Goal: Task Accomplishment & Management: Manage account settings

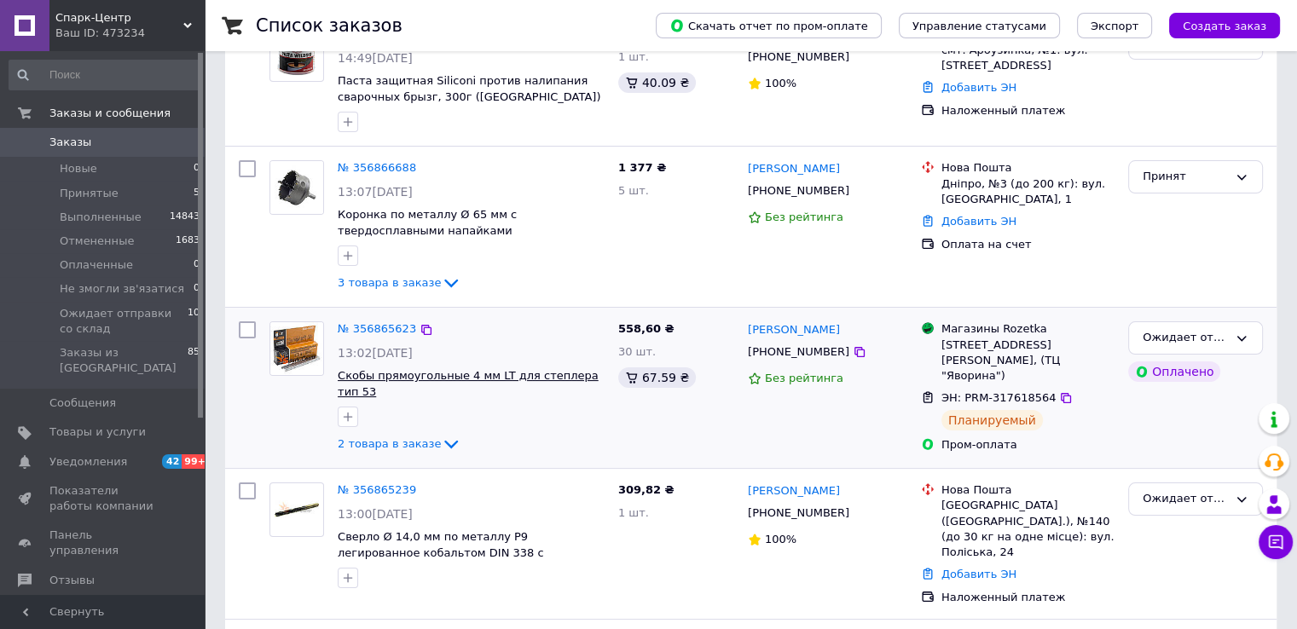
scroll to position [256, 0]
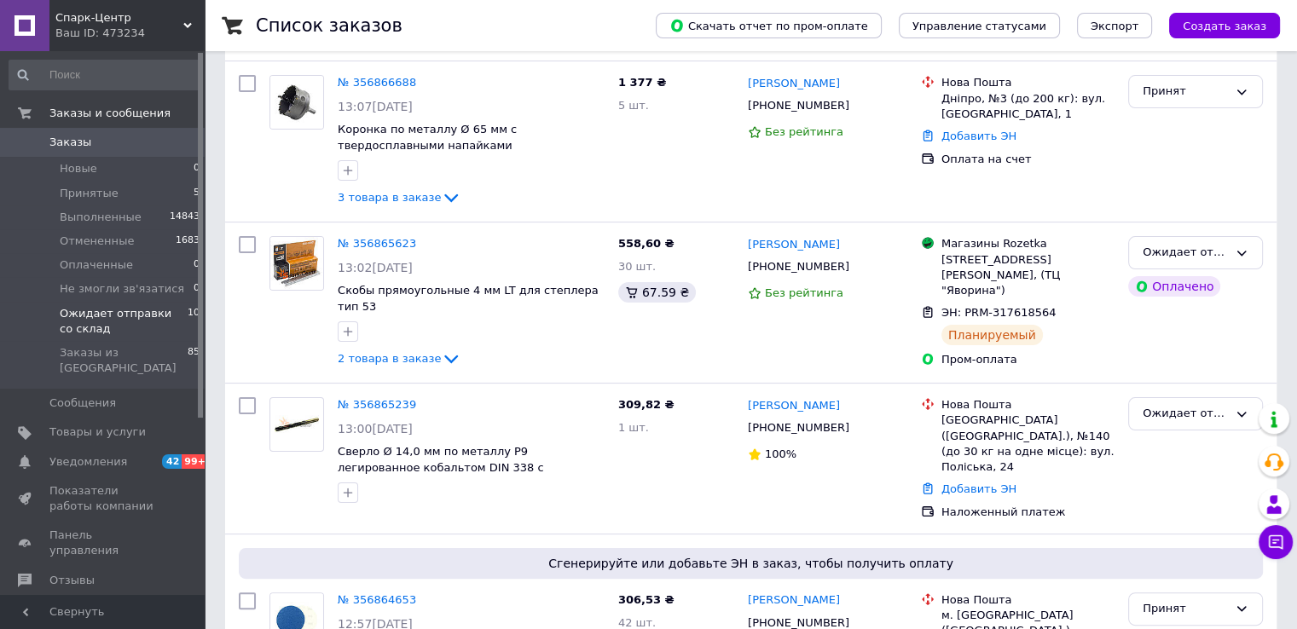
click at [102, 317] on span "Ожидает отправки со склад" at bounding box center [124, 321] width 128 height 31
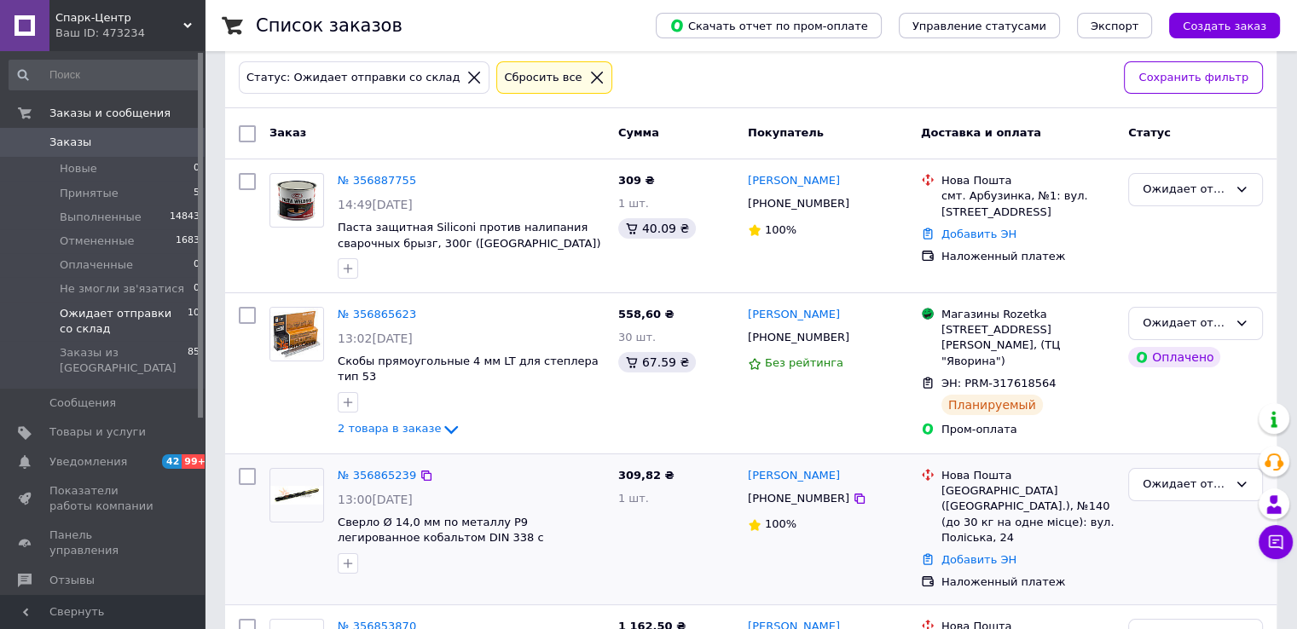
scroll to position [171, 0]
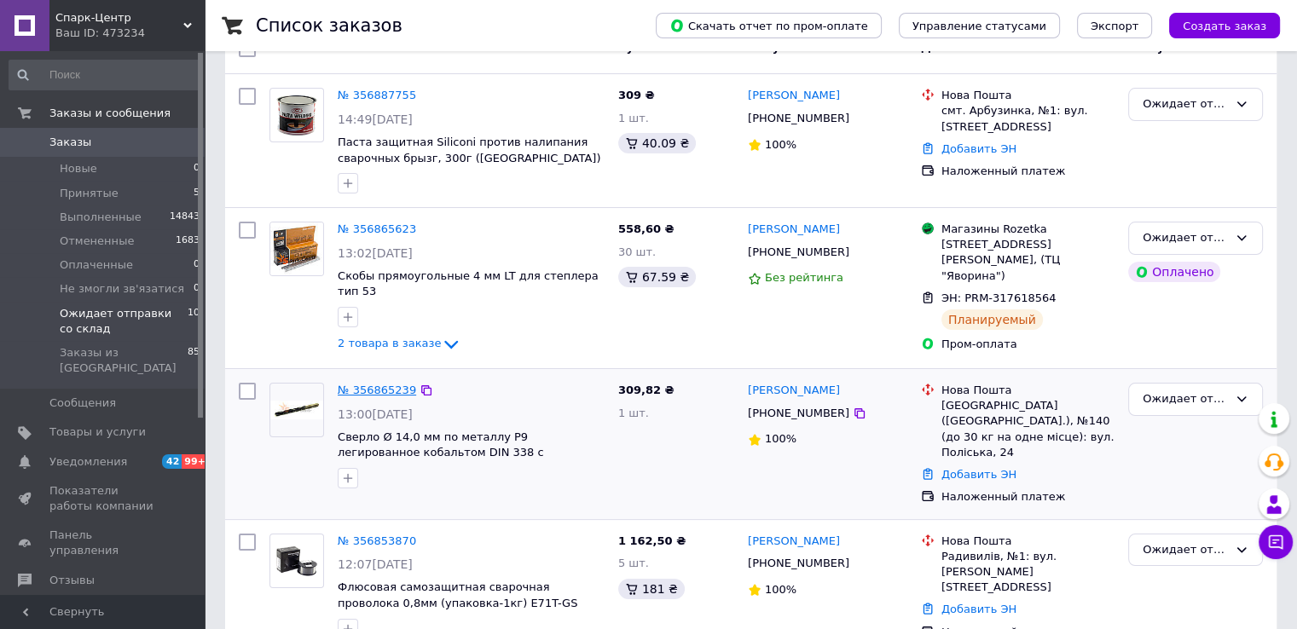
click at [352, 384] on link "№ 356865239" at bounding box center [377, 390] width 78 height 13
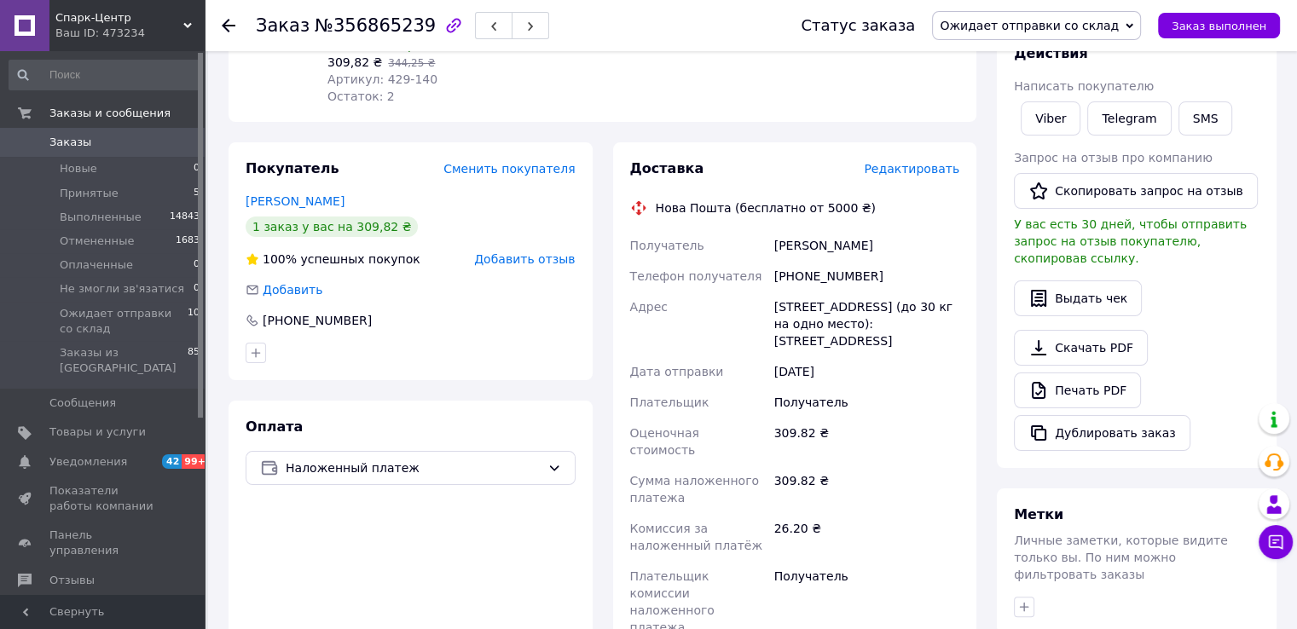
scroll to position [426, 0]
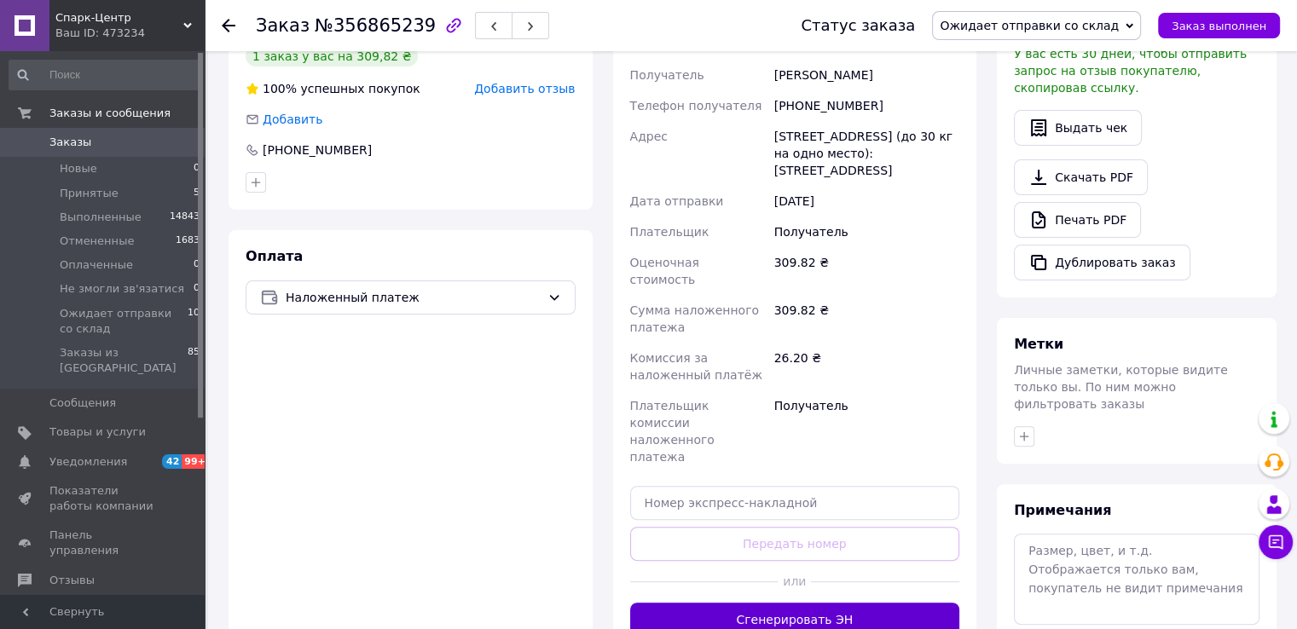
click at [771, 603] on button "Сгенерировать ЭН" at bounding box center [795, 620] width 330 height 34
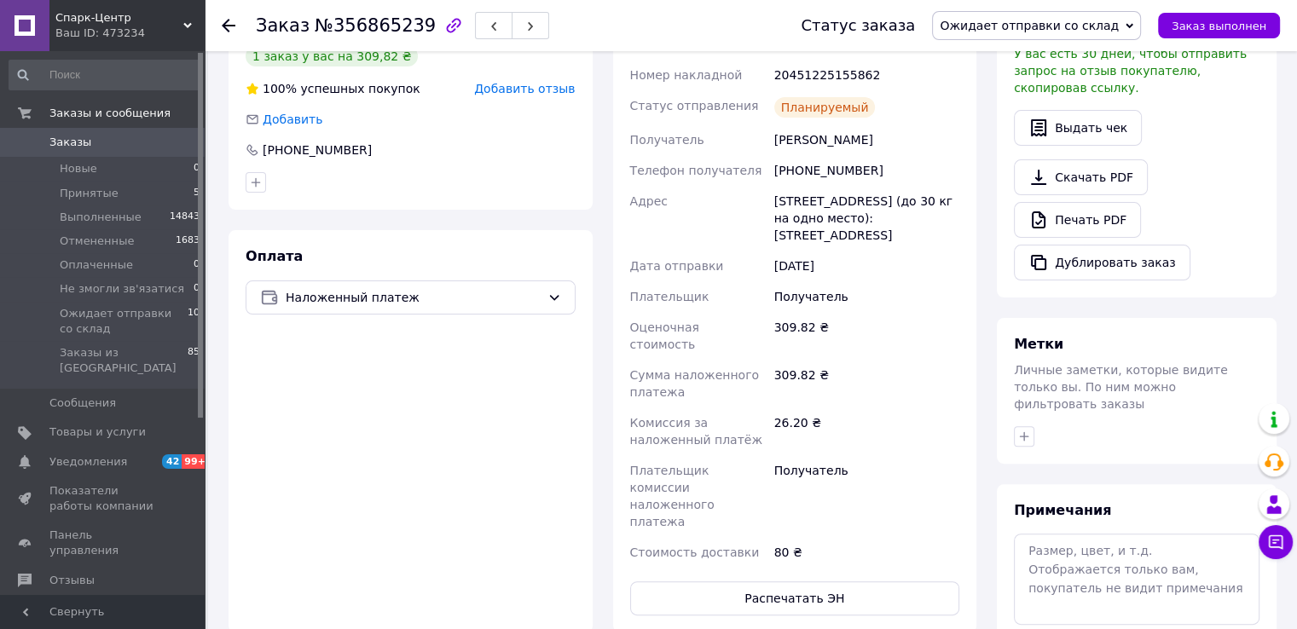
click at [230, 25] on use at bounding box center [229, 26] width 14 height 14
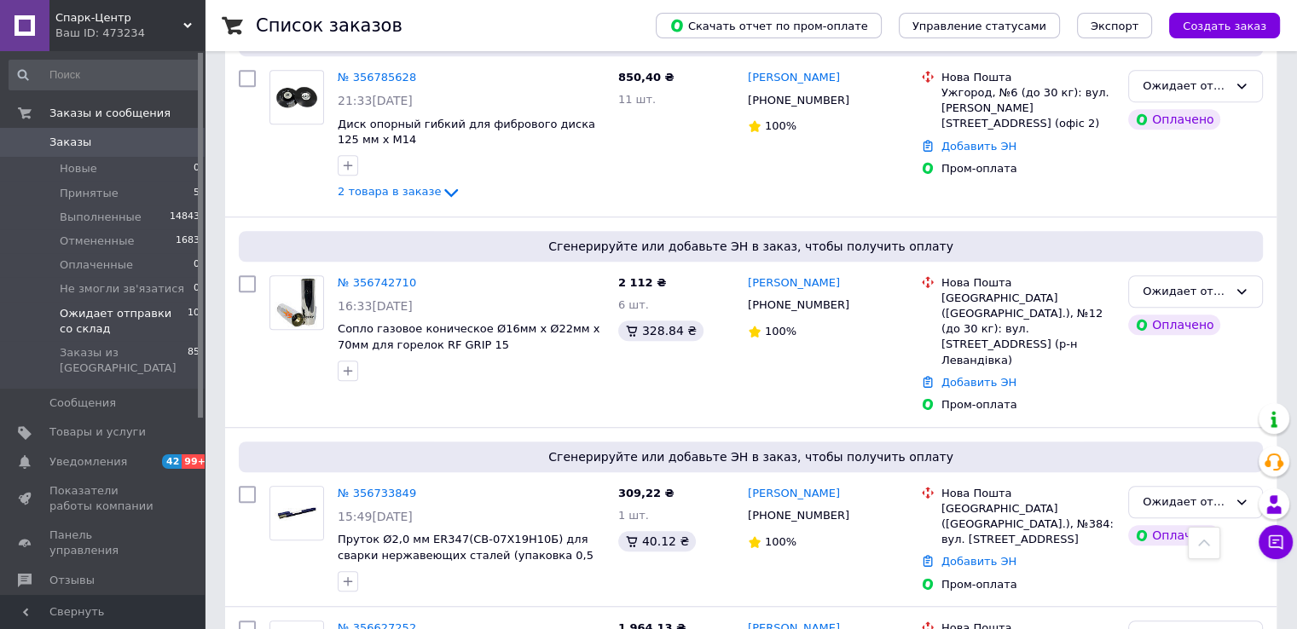
scroll to position [1267, 0]
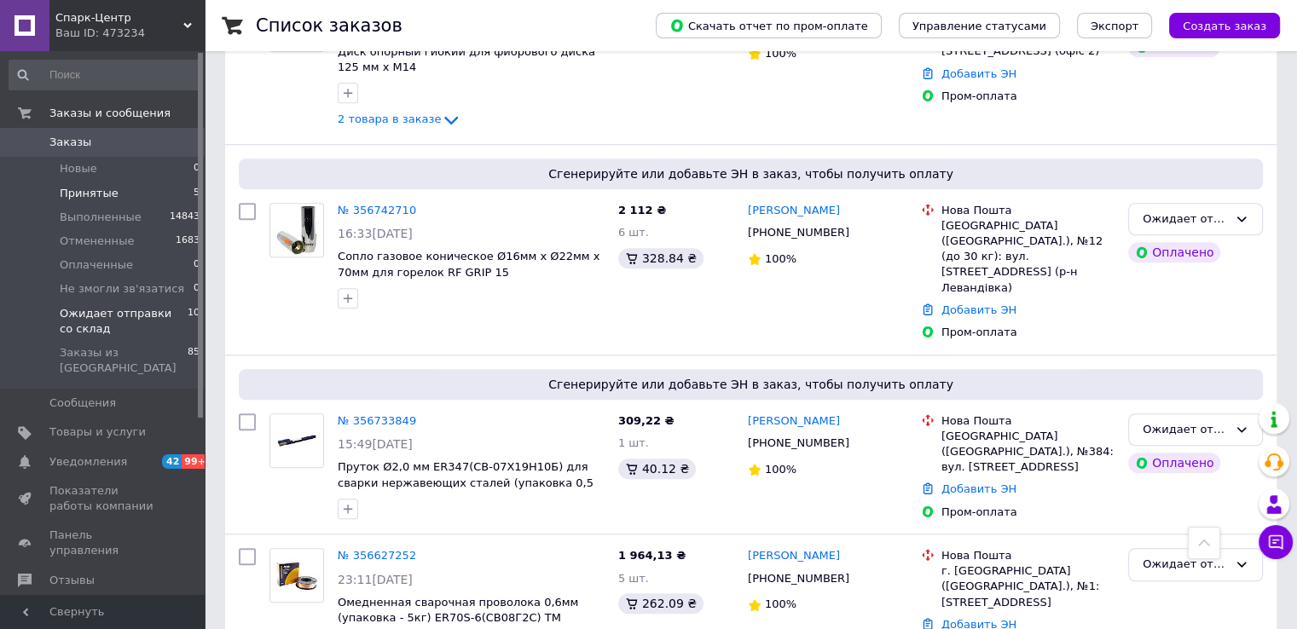
click at [82, 197] on span "Принятые" at bounding box center [89, 193] width 59 height 15
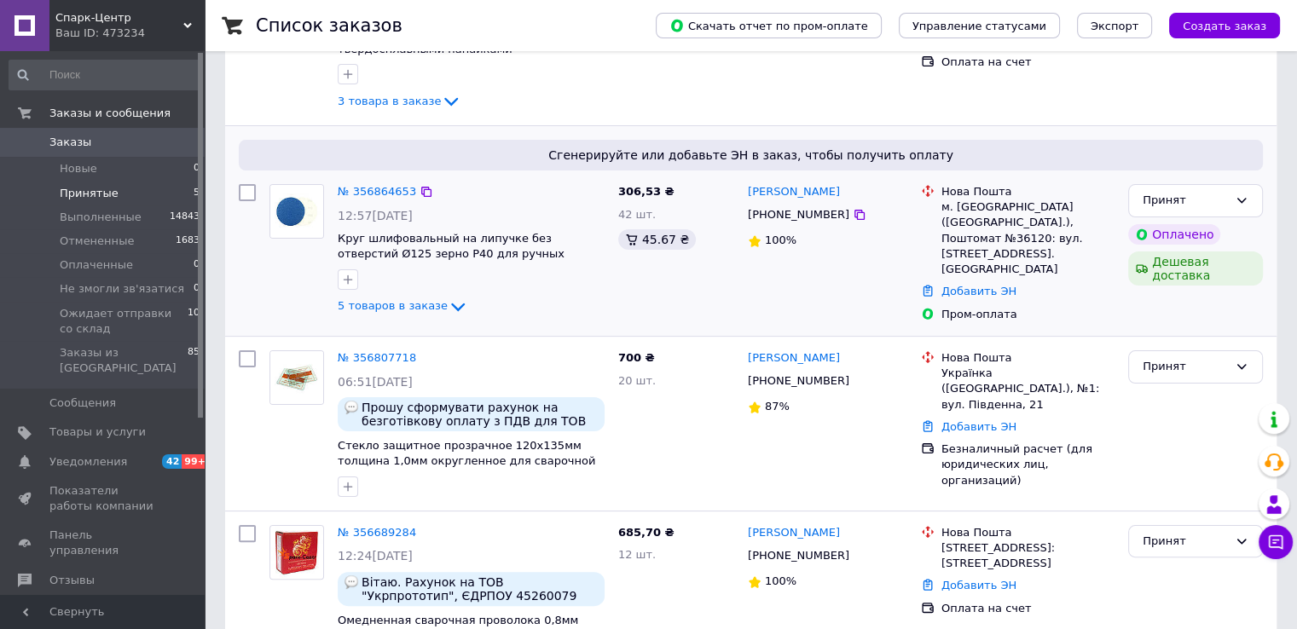
scroll to position [109, 0]
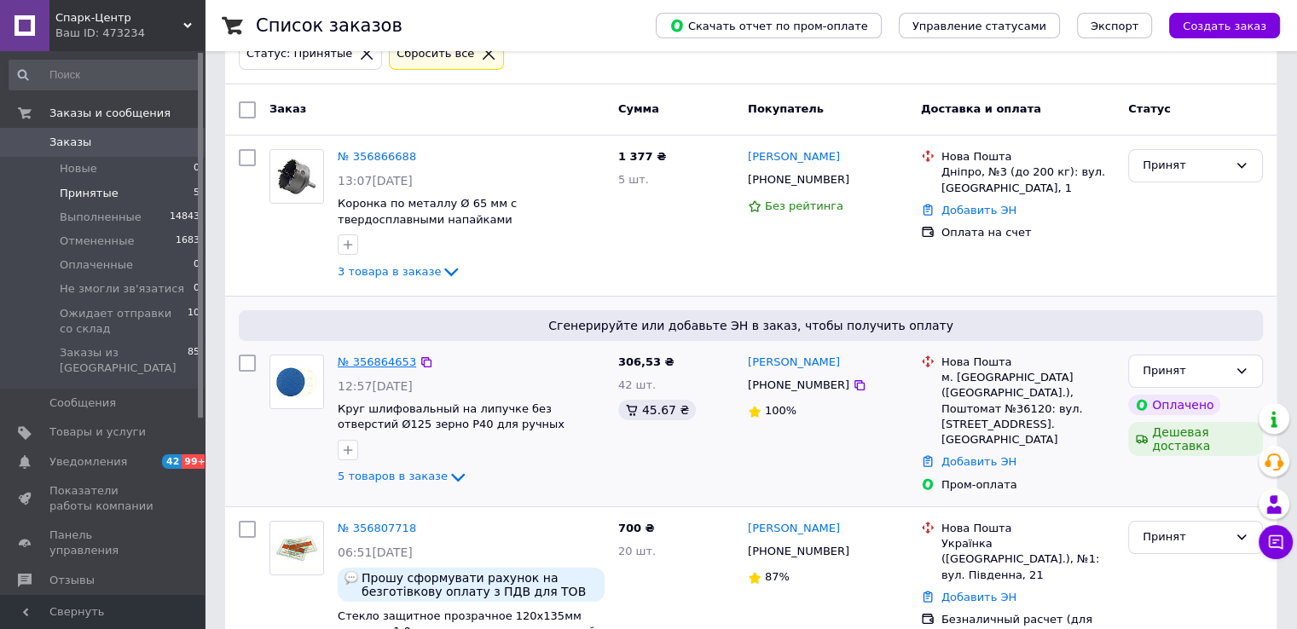
click at [389, 364] on link "№ 356864653" at bounding box center [377, 362] width 78 height 13
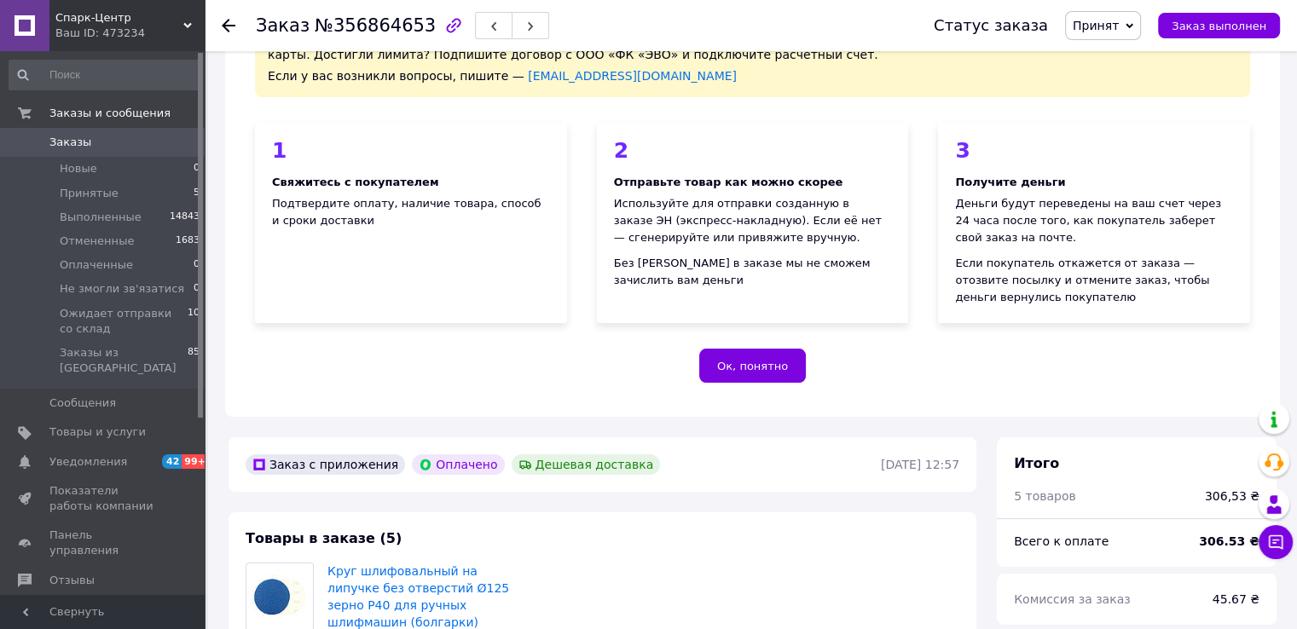
click at [1134, 23] on icon at bounding box center [1130, 26] width 8 height 8
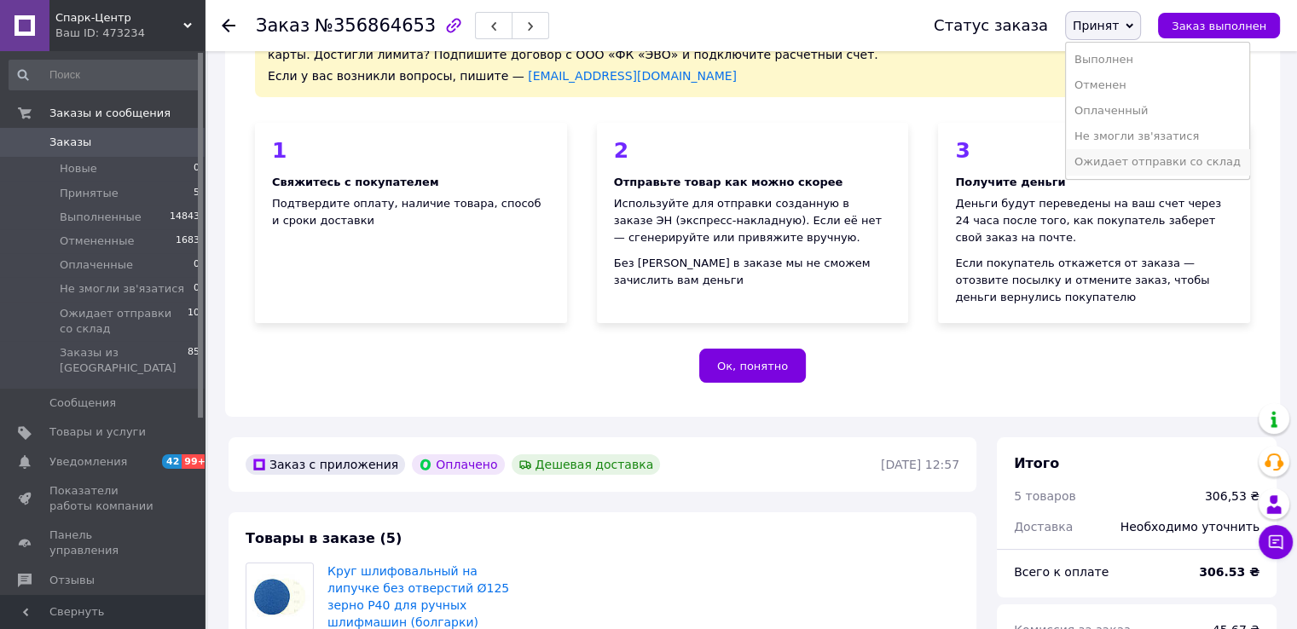
click at [1133, 162] on li "Ожидает отправки со склад" at bounding box center [1157, 162] width 183 height 26
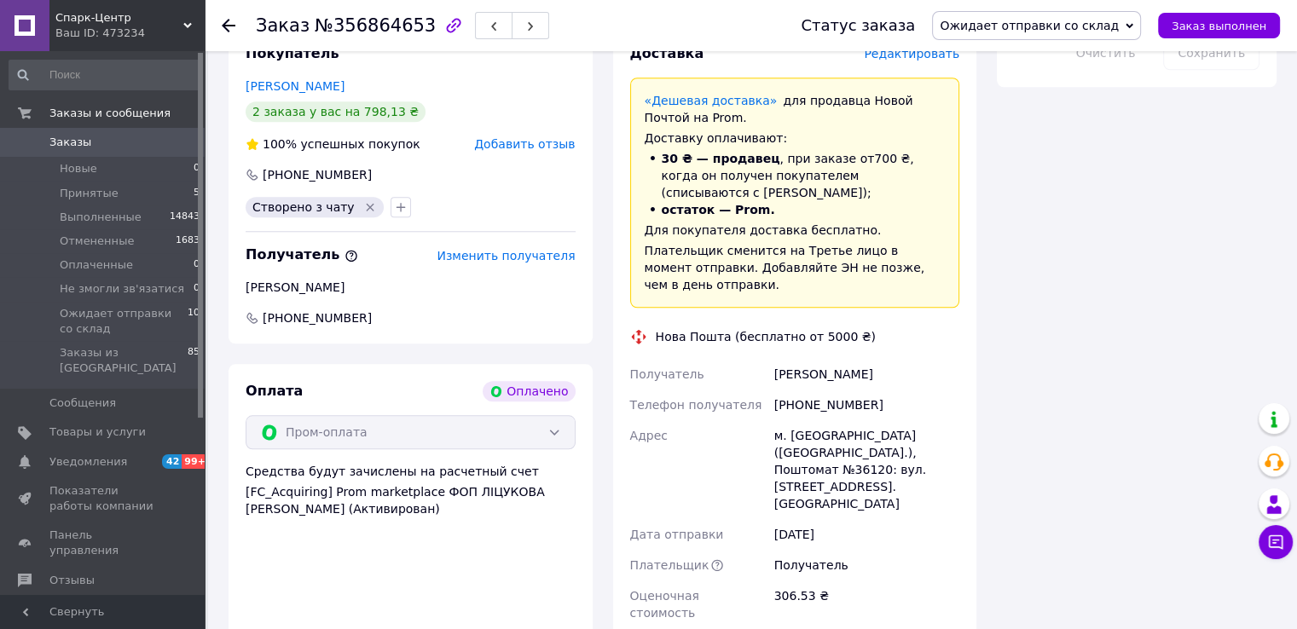
scroll to position [1815, 0]
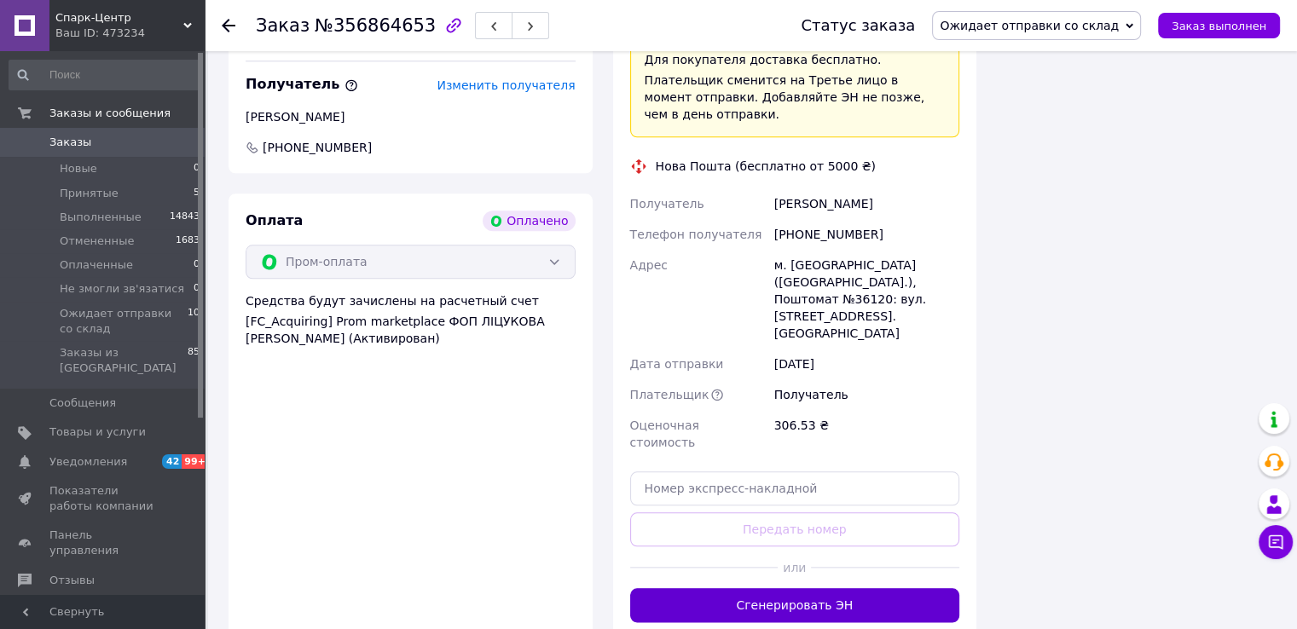
click at [751, 589] on button "Сгенерировать ЭН" at bounding box center [795, 606] width 330 height 34
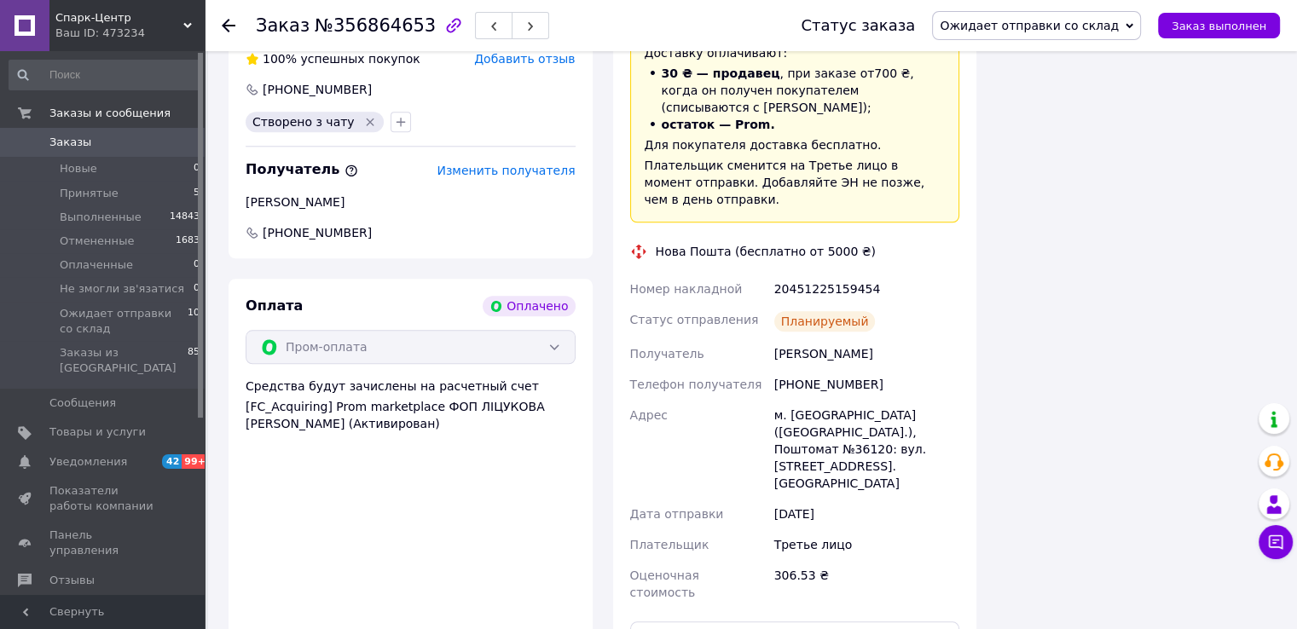
scroll to position [1559, 0]
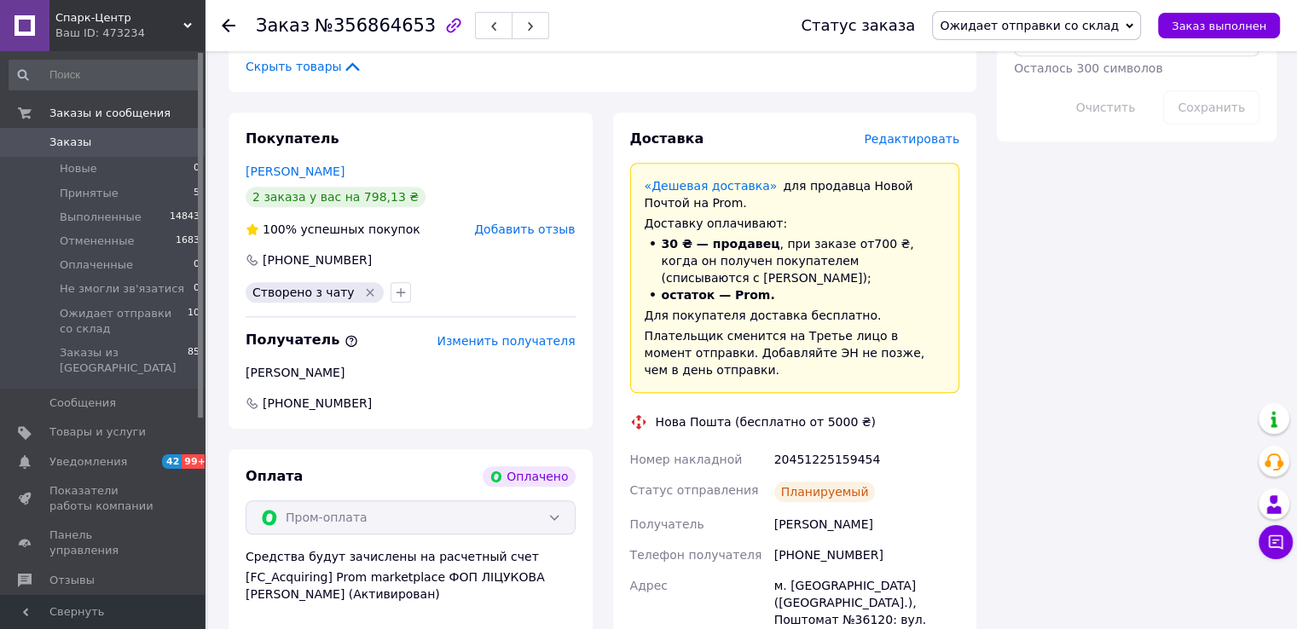
click at [225, 22] on use at bounding box center [229, 26] width 14 height 14
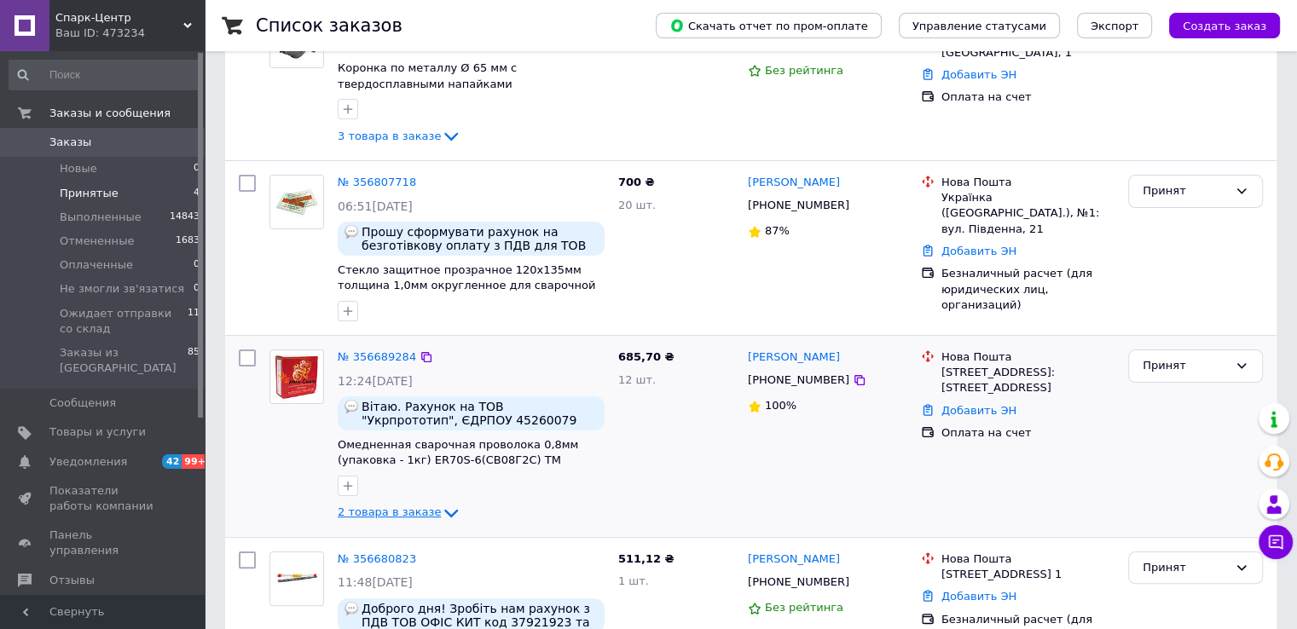
scroll to position [330, 0]
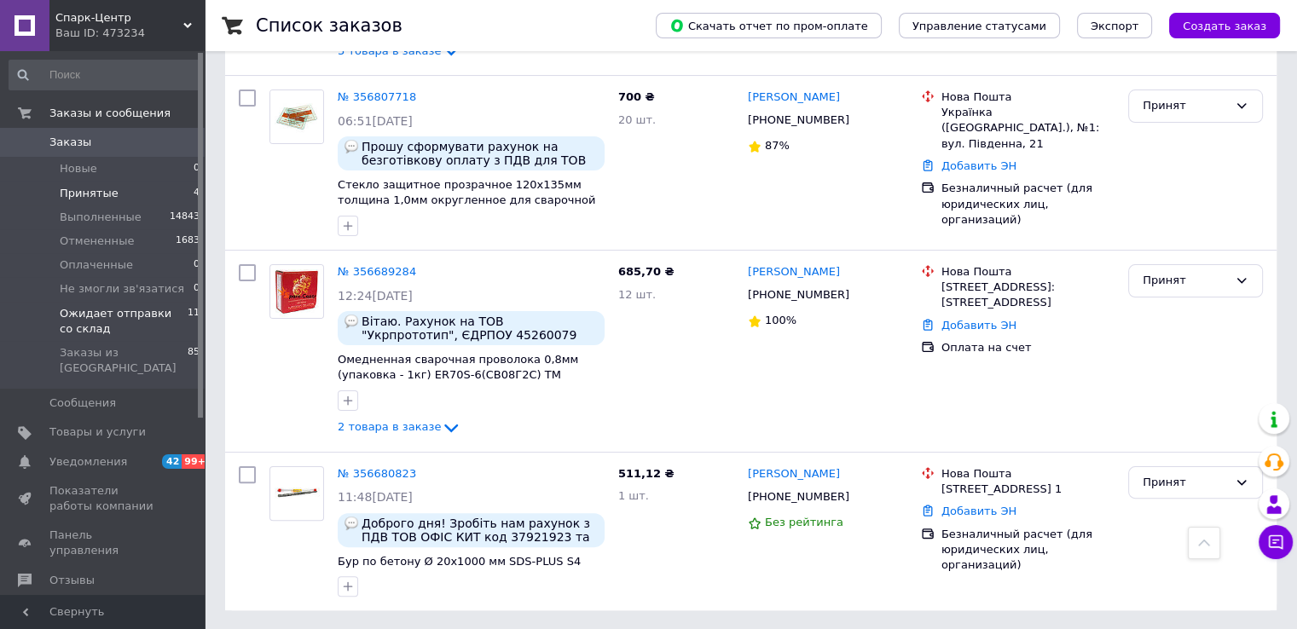
click at [149, 311] on span "Ожидает отправки со склад" at bounding box center [124, 321] width 128 height 31
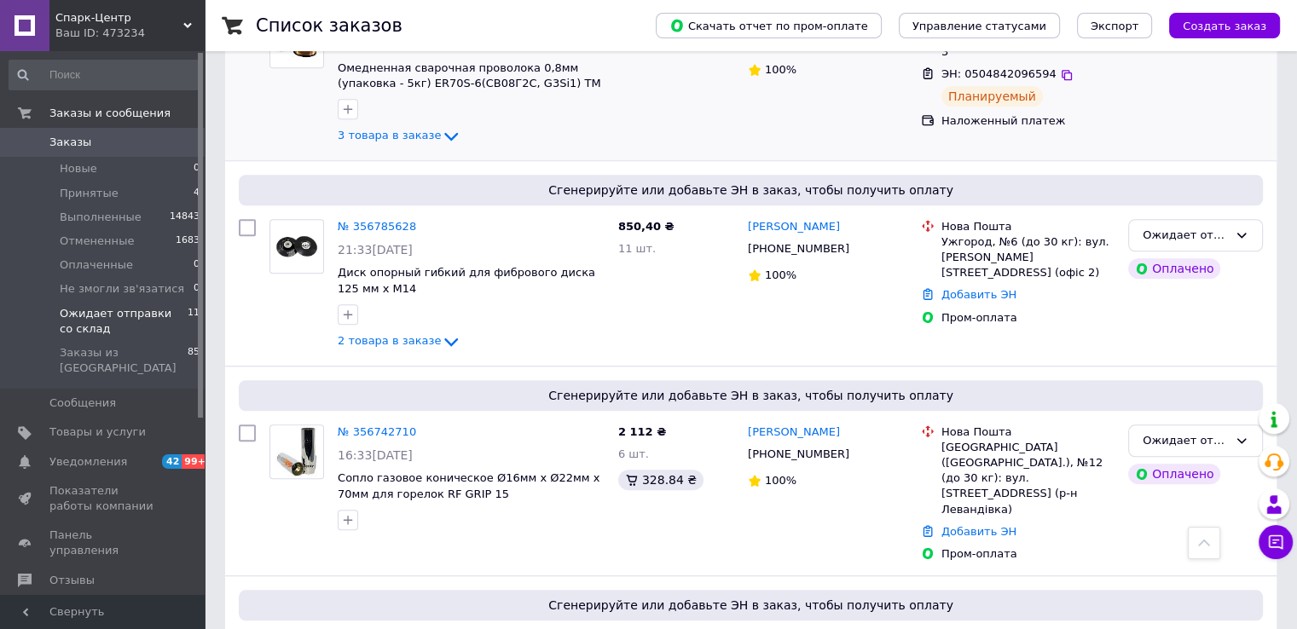
scroll to position [1472, 0]
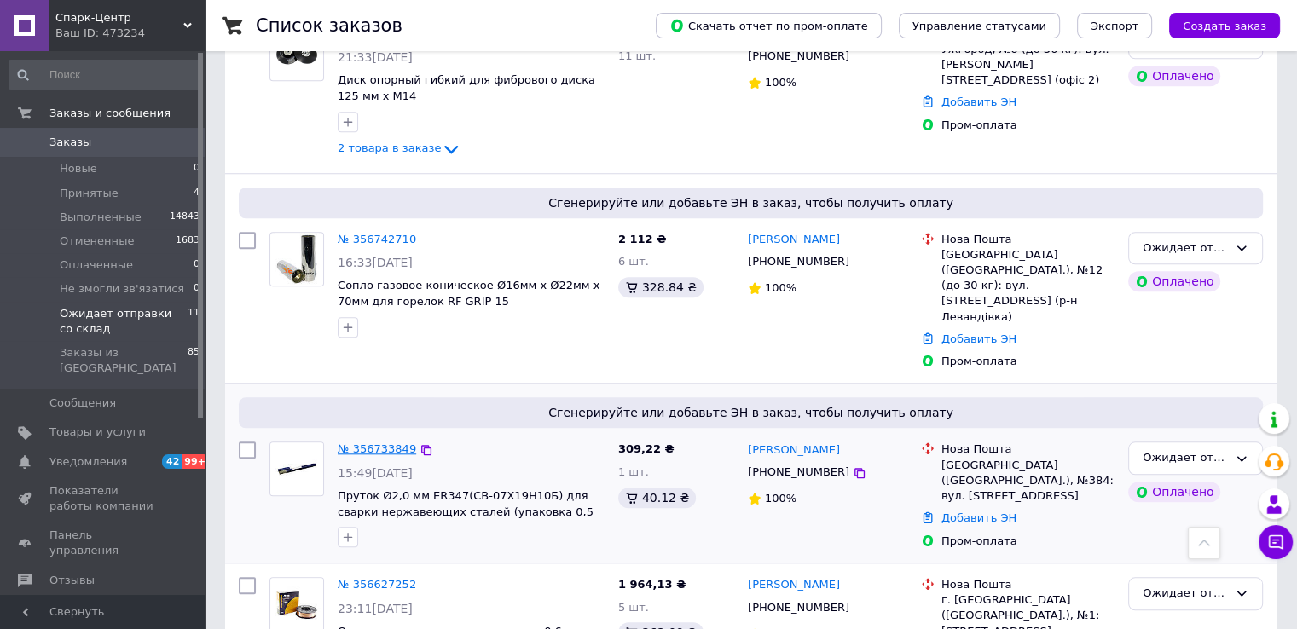
click at [373, 443] on link "№ 356733849" at bounding box center [377, 449] width 78 height 13
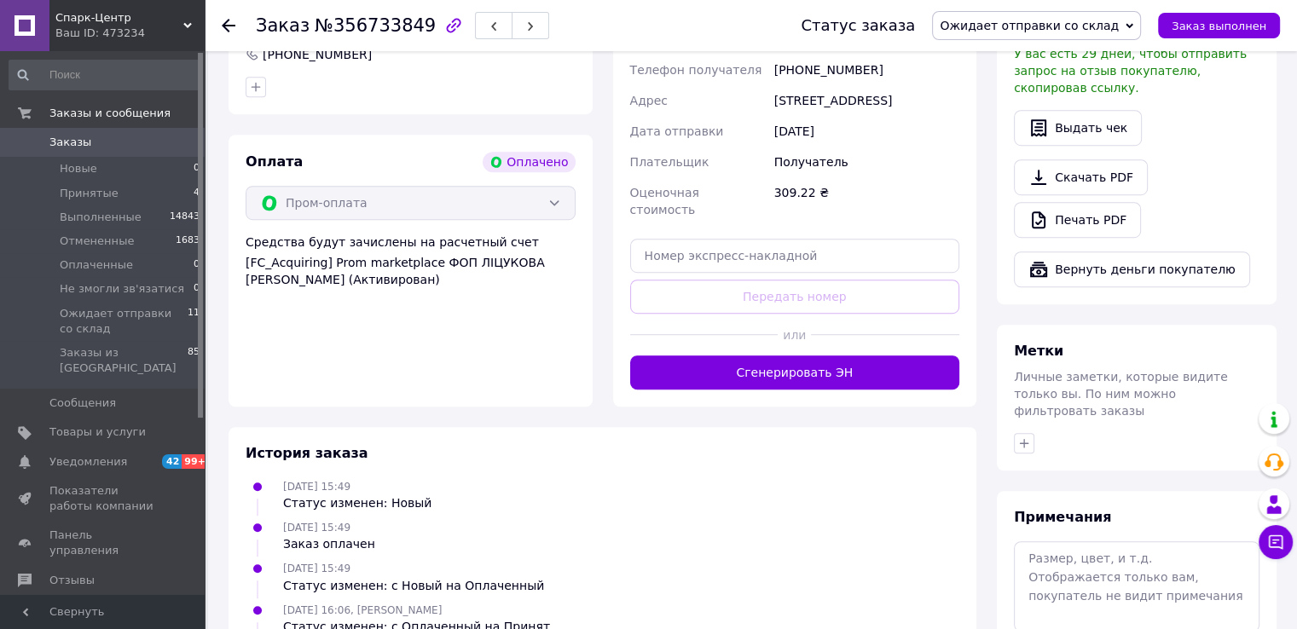
scroll to position [929, 0]
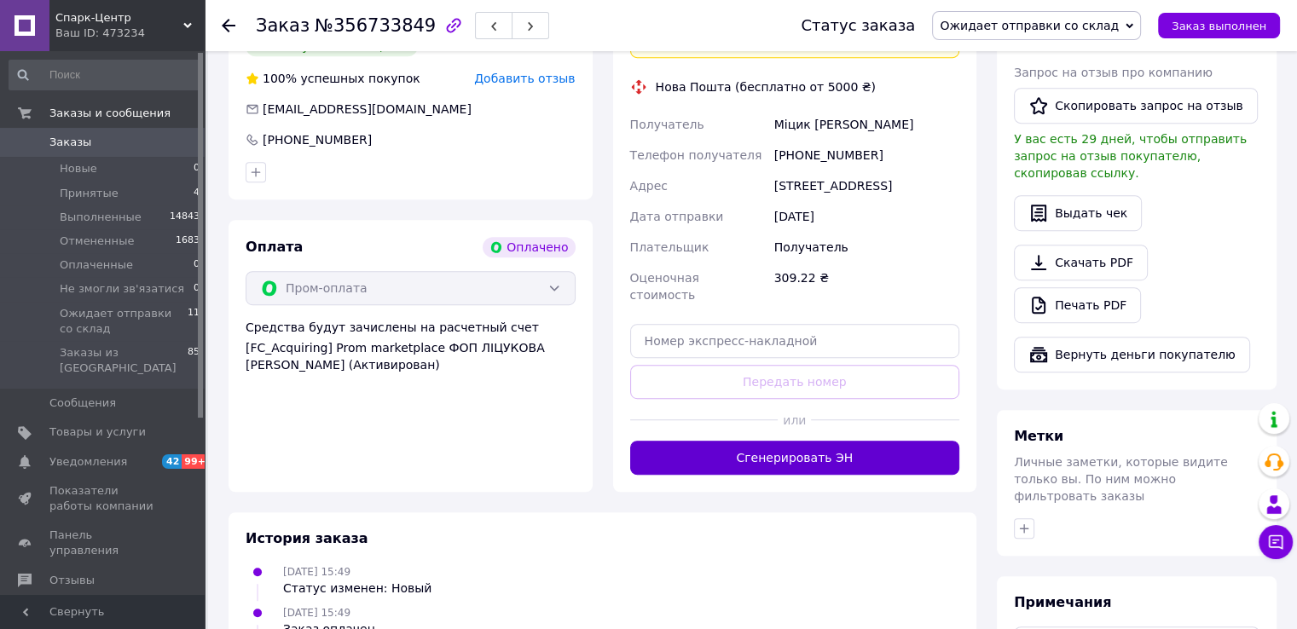
click at [745, 458] on button "Сгенерировать ЭН" at bounding box center [795, 458] width 330 height 34
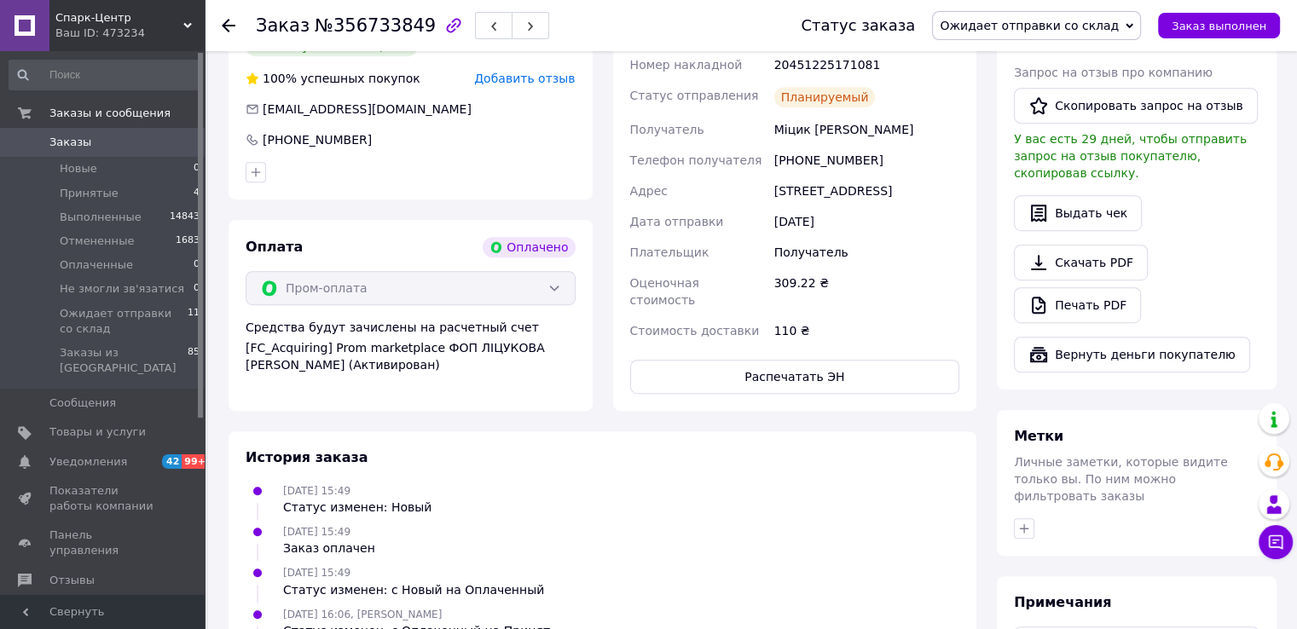
click at [227, 22] on icon at bounding box center [229, 26] width 14 height 14
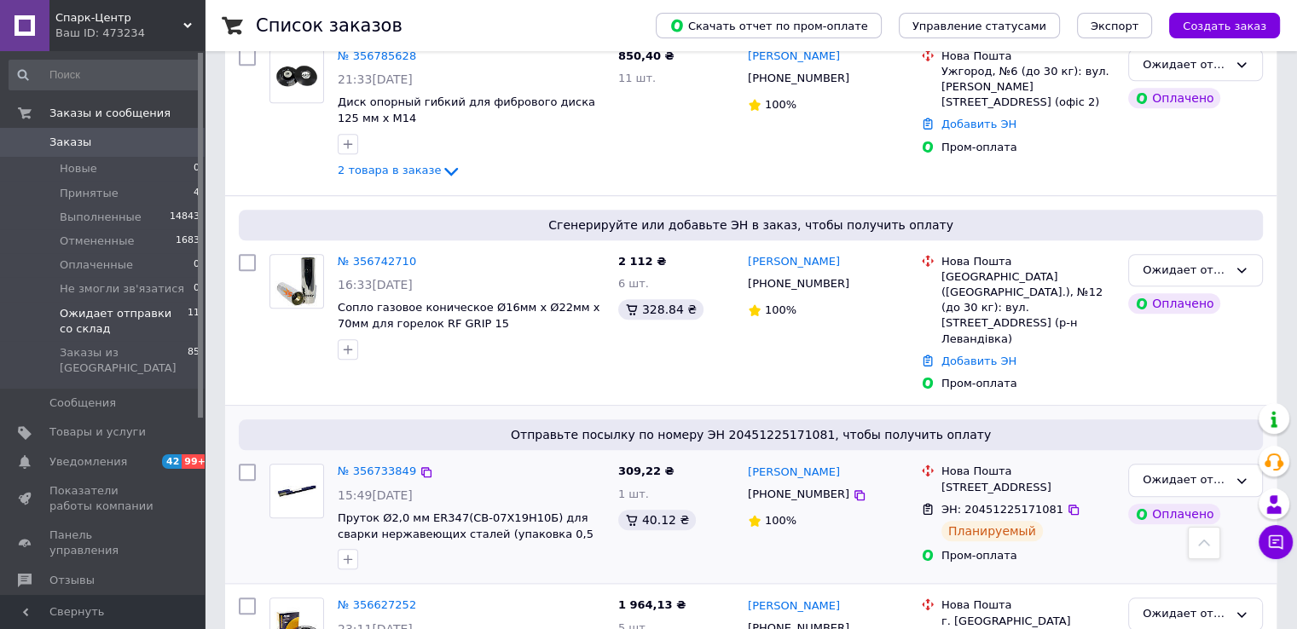
scroll to position [1482, 0]
